Goal: Information Seeking & Learning: Learn about a topic

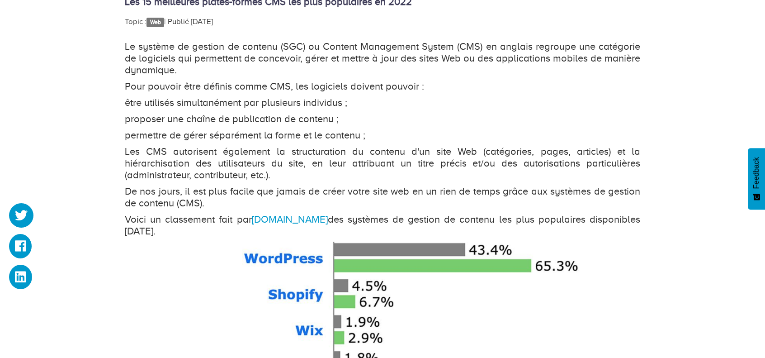
scroll to position [678, 0]
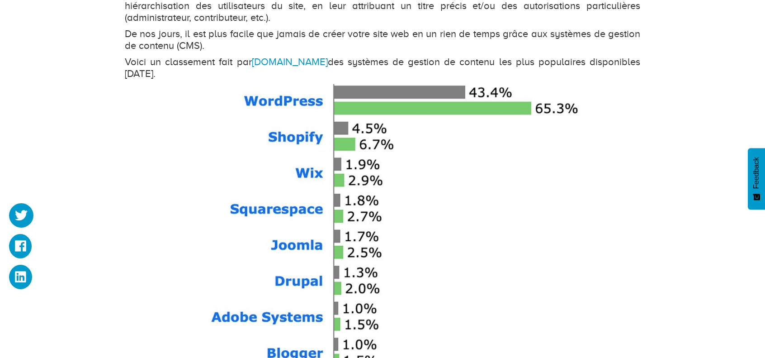
click at [288, 135] on img at bounding box center [357, 352] width 464 height 537
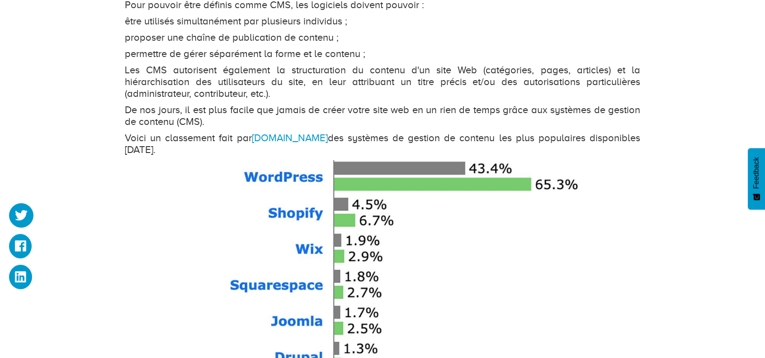
scroll to position [588, 0]
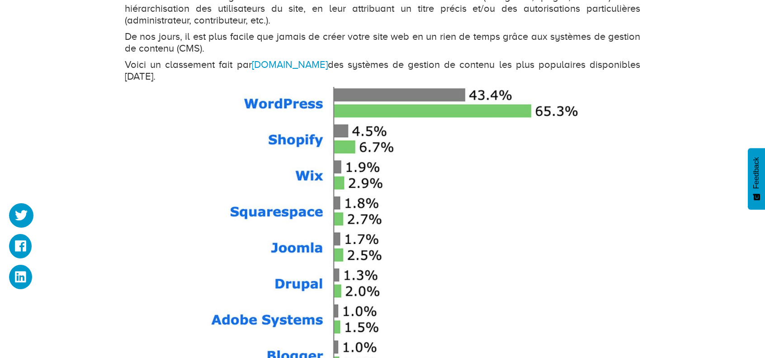
scroll to position [678, 0]
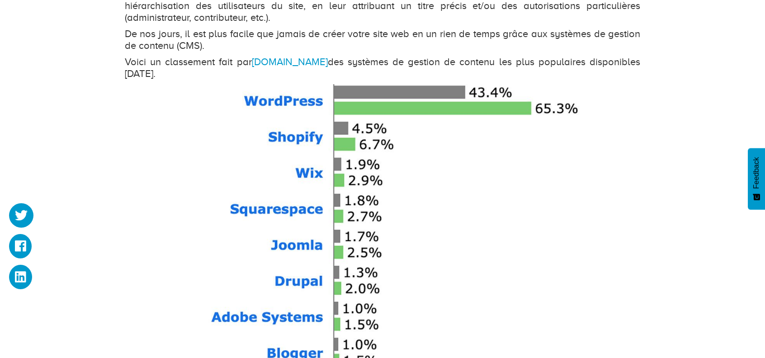
click at [377, 180] on img at bounding box center [357, 352] width 464 height 537
click at [377, 179] on img at bounding box center [357, 352] width 464 height 537
click at [279, 68] on p "Voici un classement fait par www.wpepa.com des systèmes de gestion de contenu l…" at bounding box center [382, 68] width 515 height 24
click at [285, 62] on link "[DOMAIN_NAME]" at bounding box center [290, 61] width 76 height 11
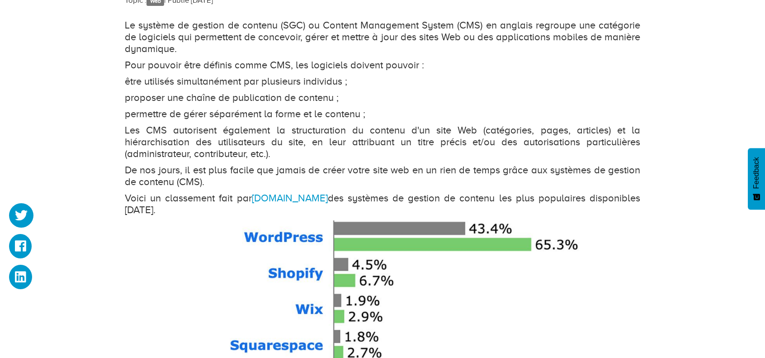
scroll to position [543, 0]
click at [311, 199] on link "[DOMAIN_NAME]" at bounding box center [290, 197] width 76 height 11
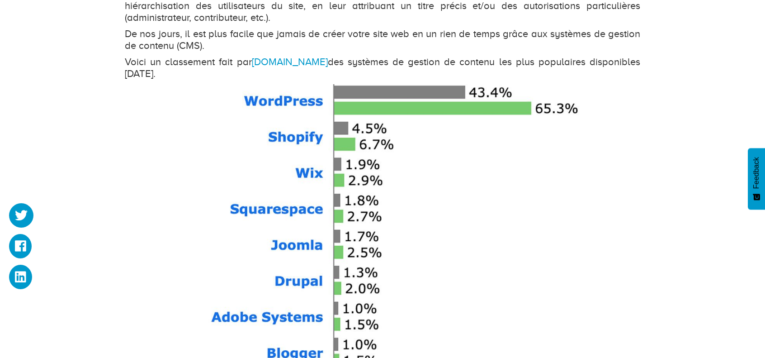
scroll to position [723, 0]
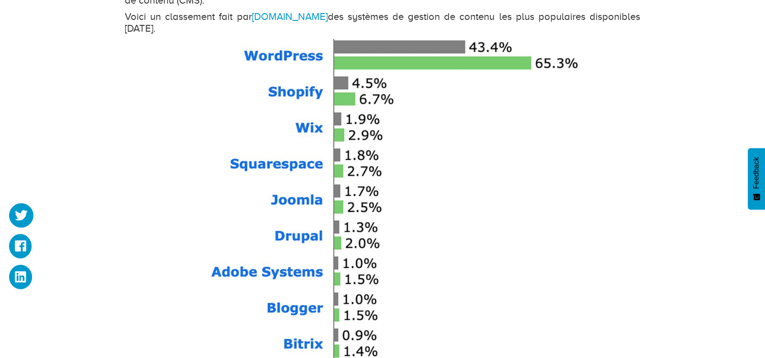
click at [252, 123] on img at bounding box center [357, 307] width 464 height 537
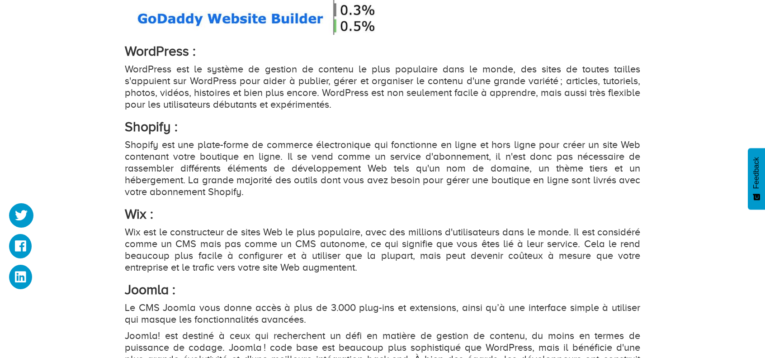
scroll to position [1266, 0]
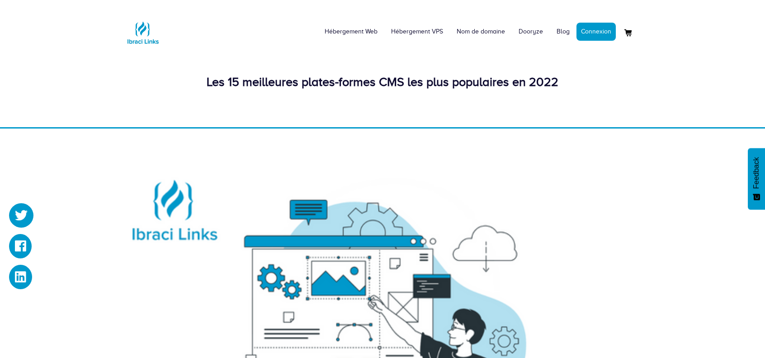
scroll to position [1266, 0]
